Goal: Information Seeking & Learning: Check status

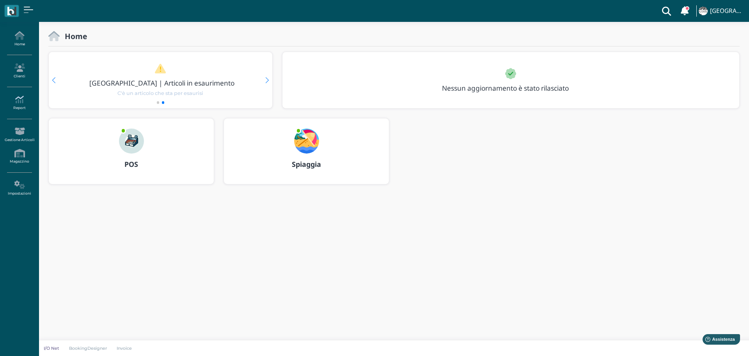
click at [17, 105] on link "Report" at bounding box center [19, 102] width 34 height 21
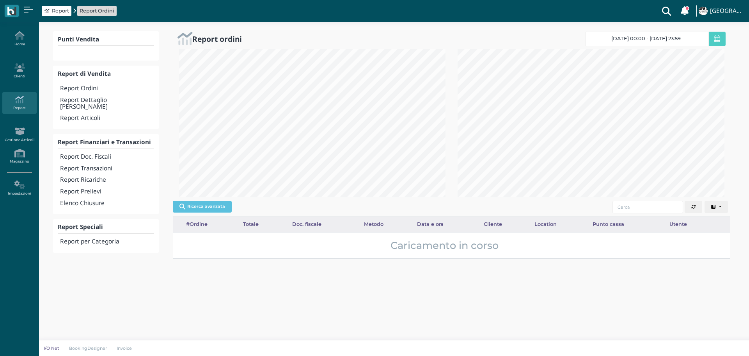
select select
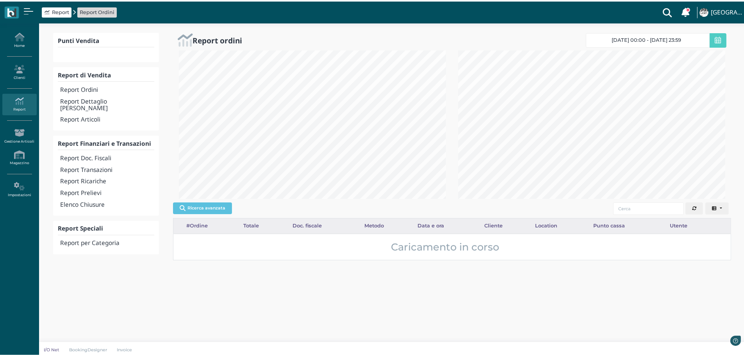
scroll to position [148, 276]
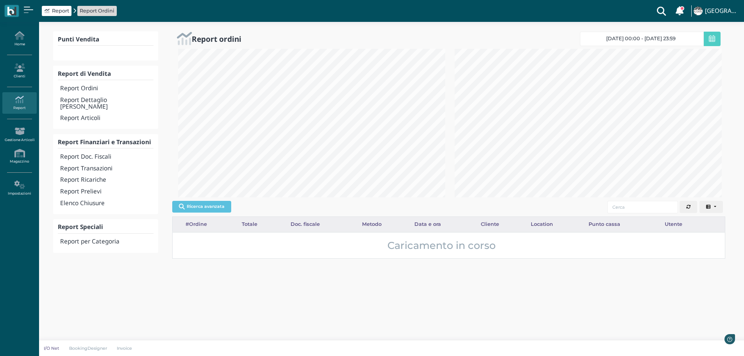
select select
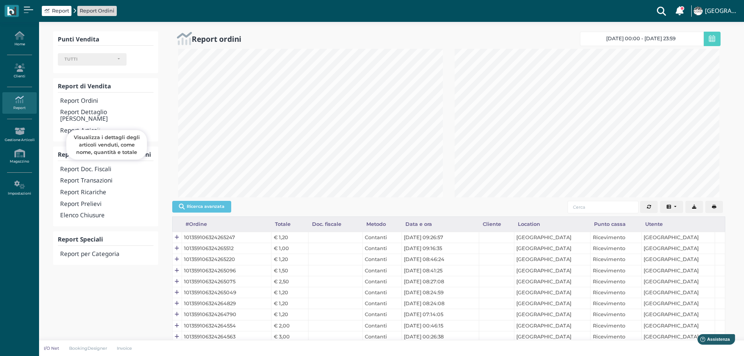
click at [77, 127] on h4 "Report Articoli" at bounding box center [106, 130] width 93 height 7
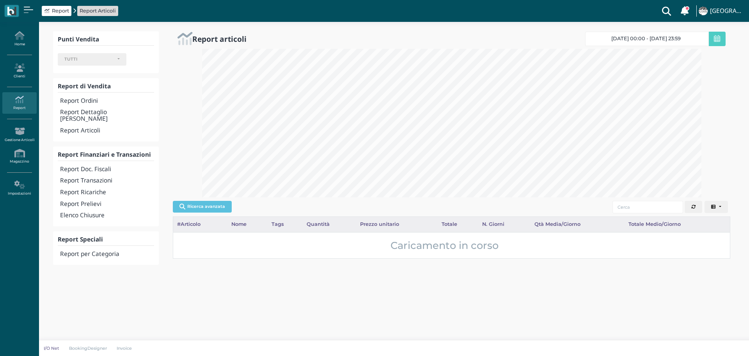
select select
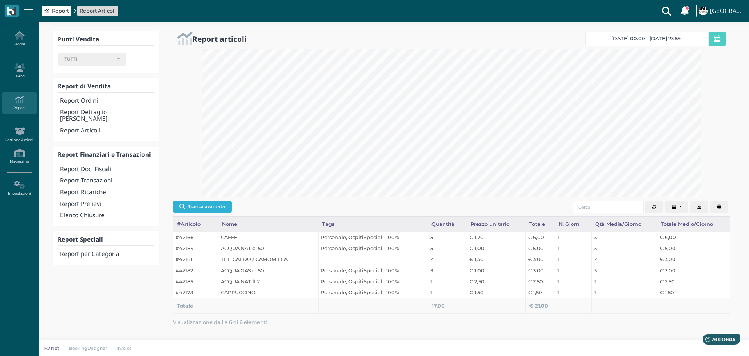
click at [206, 203] on button "Ricerca avanzata" at bounding box center [202, 207] width 59 height 12
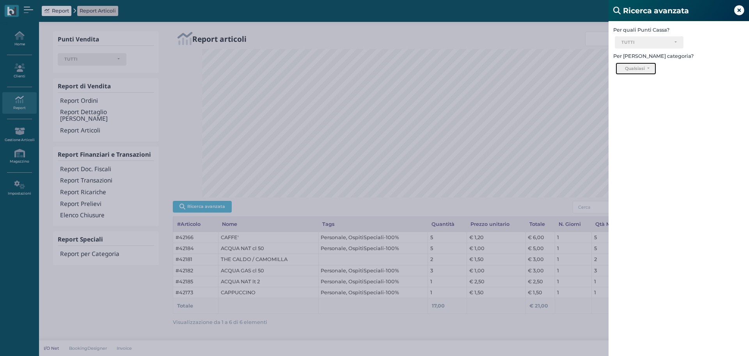
click at [650, 69] on button "Qualsiasi" at bounding box center [636, 68] width 40 height 12
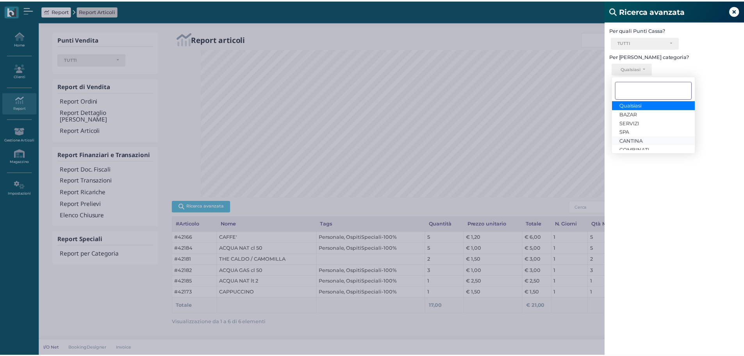
scroll to position [14, 0]
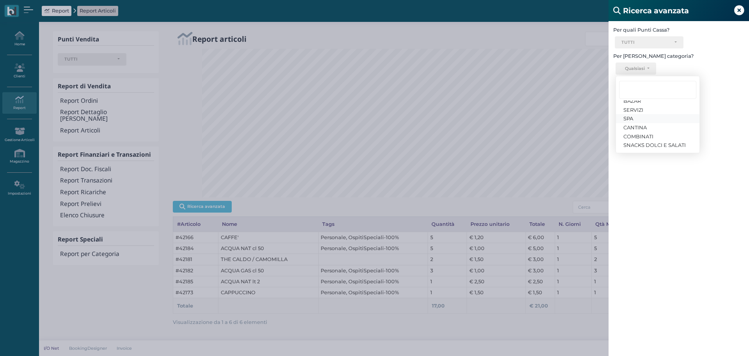
click at [630, 118] on span "SPA" at bounding box center [629, 118] width 10 height 6
select select "1725"
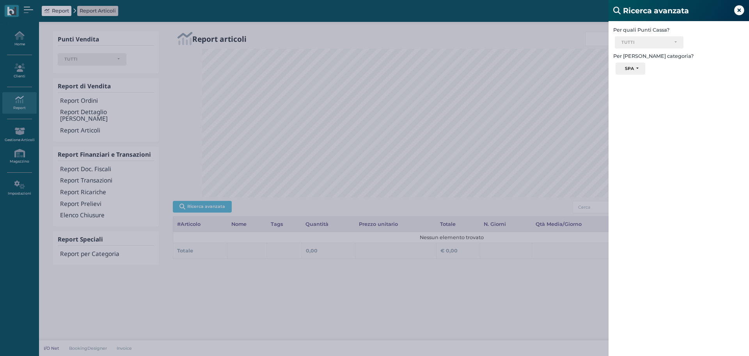
click at [740, 12] on icon at bounding box center [740, 10] width 10 height 10
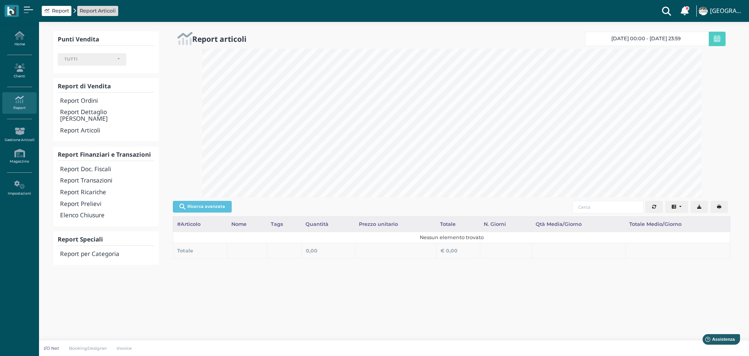
click at [652, 40] on span "[DATE] 00:00 - [DATE] 23:59" at bounding box center [646, 39] width 69 height 6
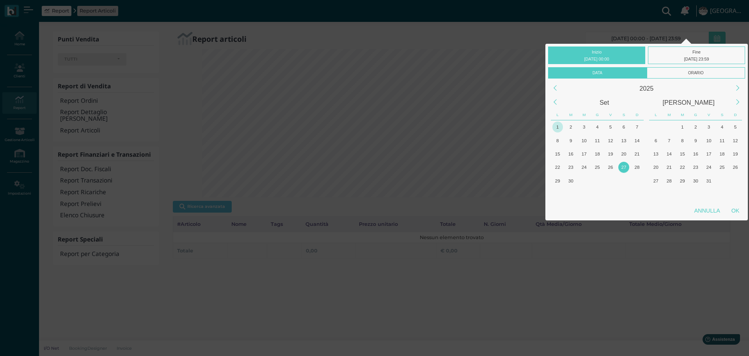
click at [557, 126] on div "1" at bounding box center [558, 126] width 11 height 11
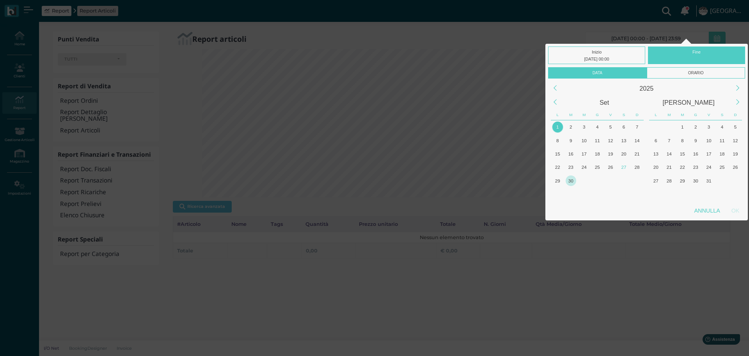
click at [571, 179] on div "30" at bounding box center [571, 180] width 11 height 11
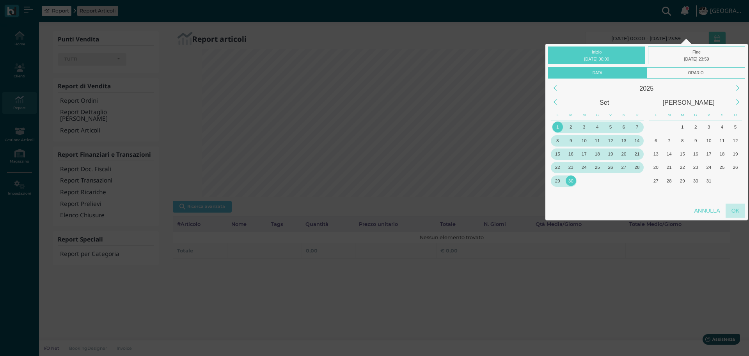
click at [735, 208] on div "OK" at bounding box center [736, 210] width 20 height 14
type input "01/09/2025 00:00 - 30/09/2025 23:59"
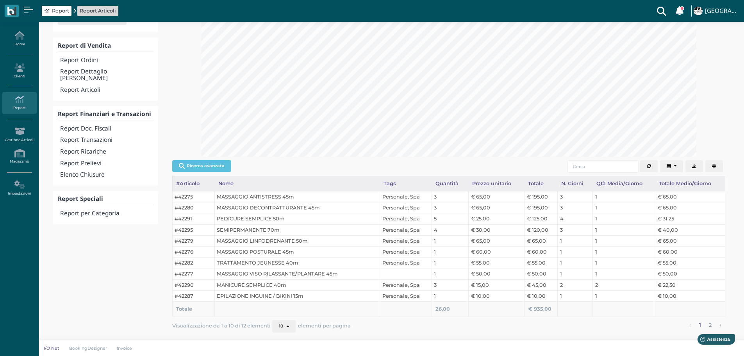
scroll to position [0, 0]
